Goal: Task Accomplishment & Management: Manage account settings

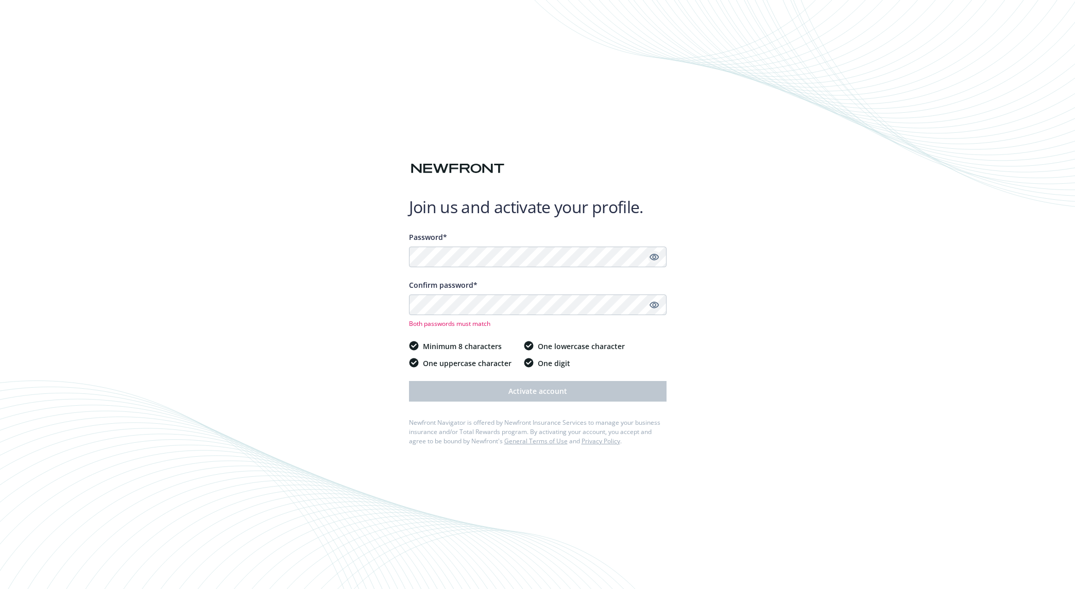
click at [654, 262] on icon "Show password" at bounding box center [653, 256] width 9 height 9
click at [654, 310] on link "Show password" at bounding box center [654, 305] width 12 height 12
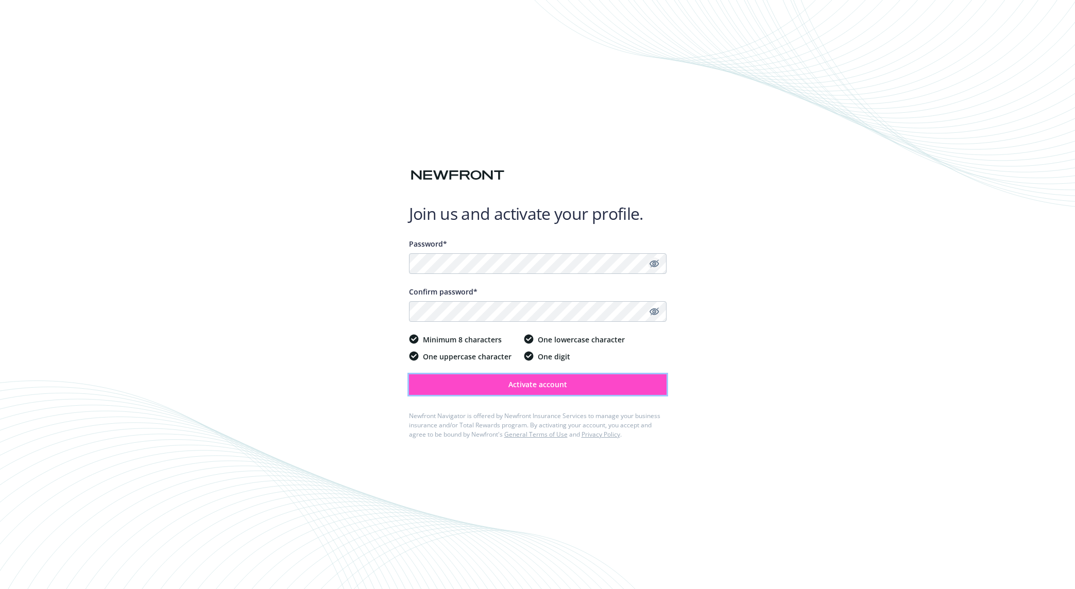
click at [565, 388] on span "Activate account" at bounding box center [537, 384] width 59 height 10
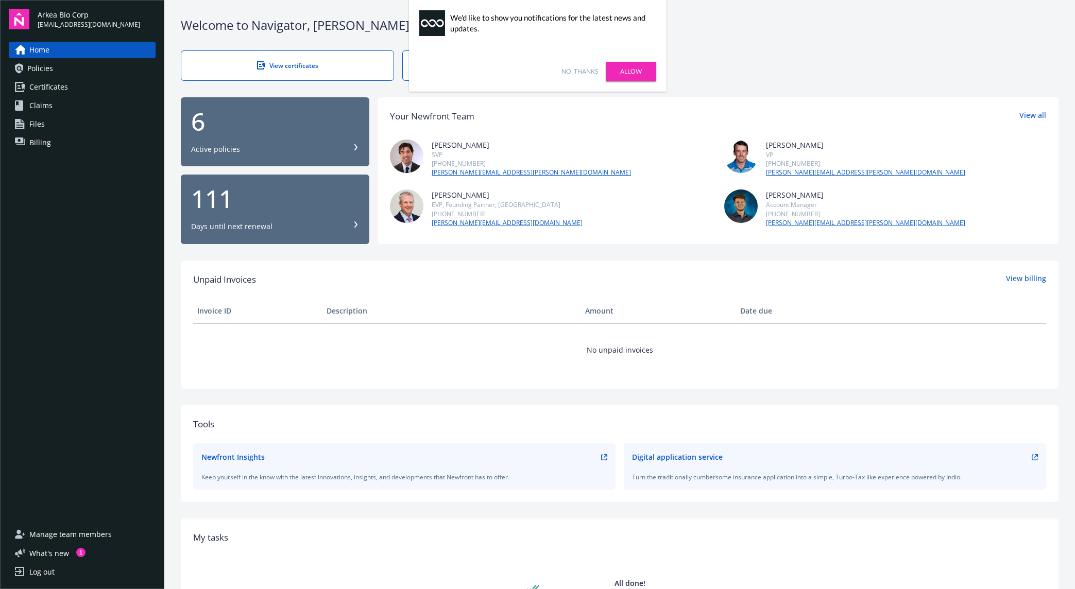
click at [582, 73] on link "No, thanks" at bounding box center [579, 71] width 37 height 9
